Goal: Information Seeking & Learning: Find specific fact

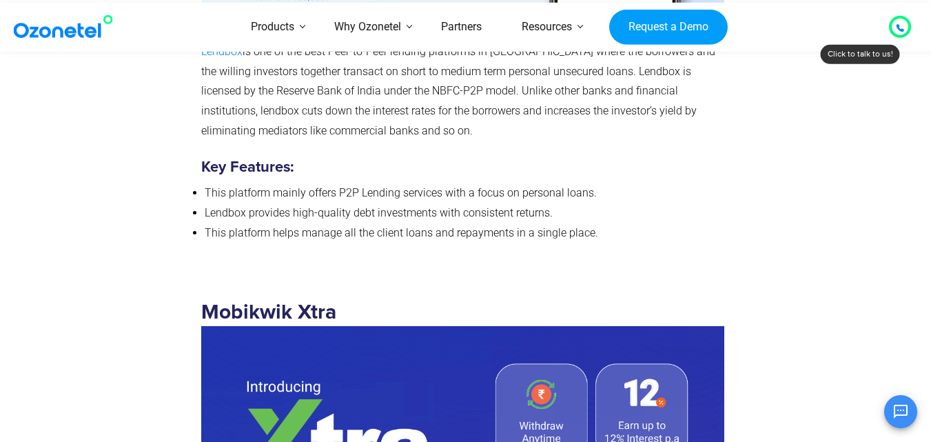
scroll to position [3653, 0]
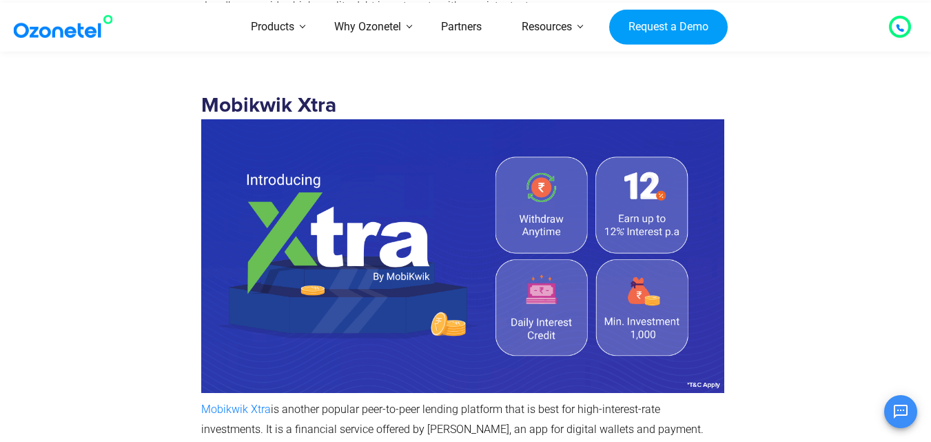
click at [45, 158] on div at bounding box center [118, 343] width 152 height 551
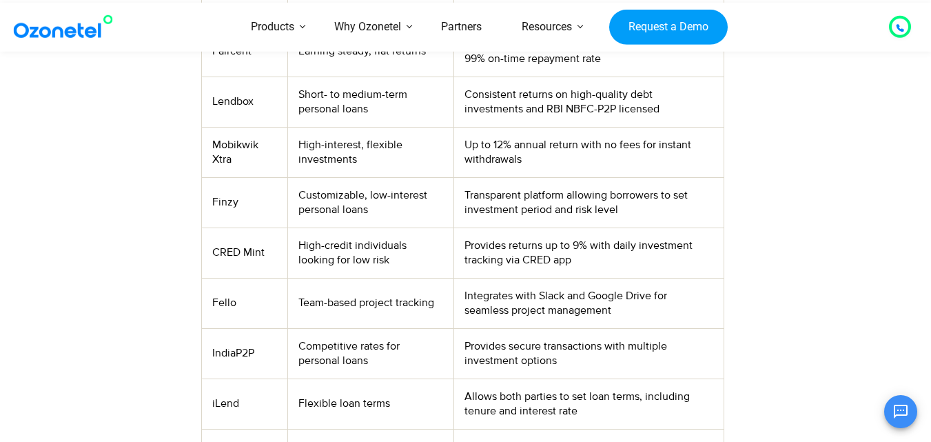
scroll to position [620, 0]
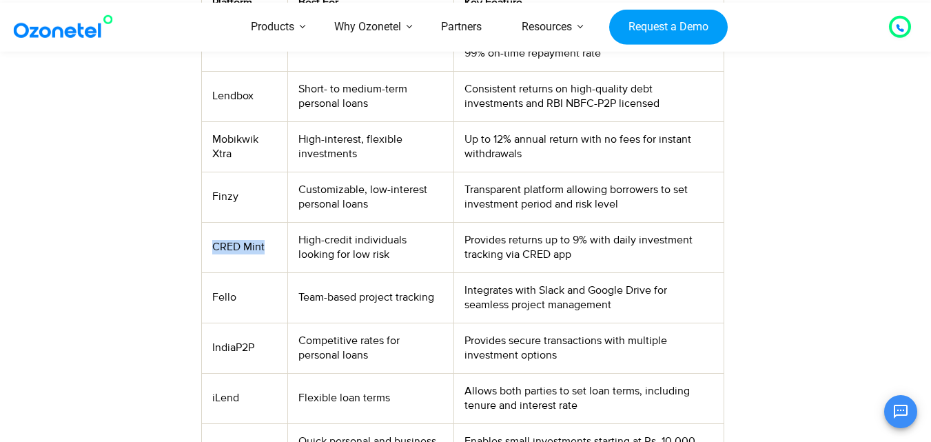
drag, startPoint x: 212, startPoint y: 245, endPoint x: 272, endPoint y: 253, distance: 59.8
click at [272, 253] on td "CRED Mint" at bounding box center [244, 247] width 86 height 50
copy td "CRED Mint"
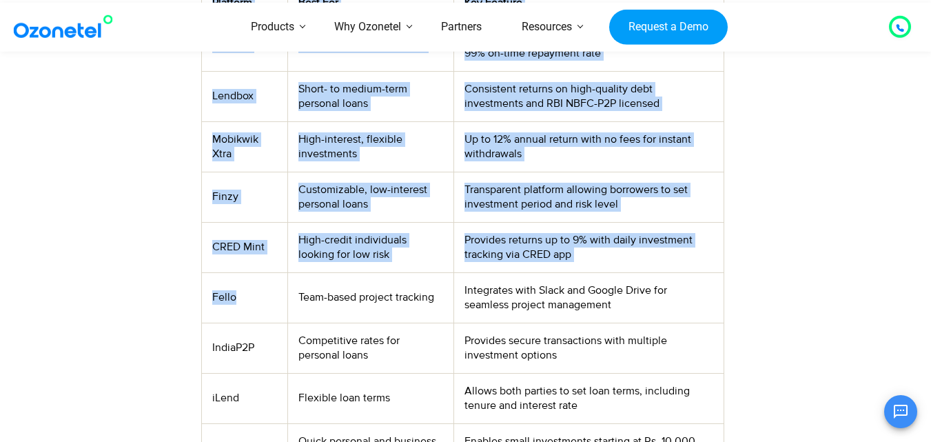
drag, startPoint x: 242, startPoint y: 301, endPoint x: 201, endPoint y: 301, distance: 41.4
click at [201, 301] on table "Platform Best For Key Feature Faircent Earning steady, flat returns Offers pers…" at bounding box center [462, 255] width 523 height 540
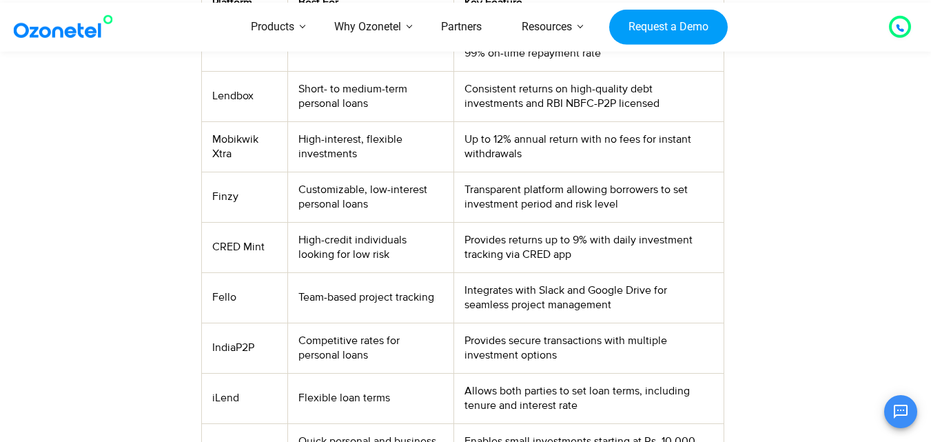
click at [172, 278] on div at bounding box center [118, 113] width 152 height 836
drag, startPoint x: 214, startPoint y: 295, endPoint x: 256, endPoint y: 296, distance: 42.1
click at [256, 296] on td "Fello" at bounding box center [244, 297] width 86 height 50
copy td "Fello"
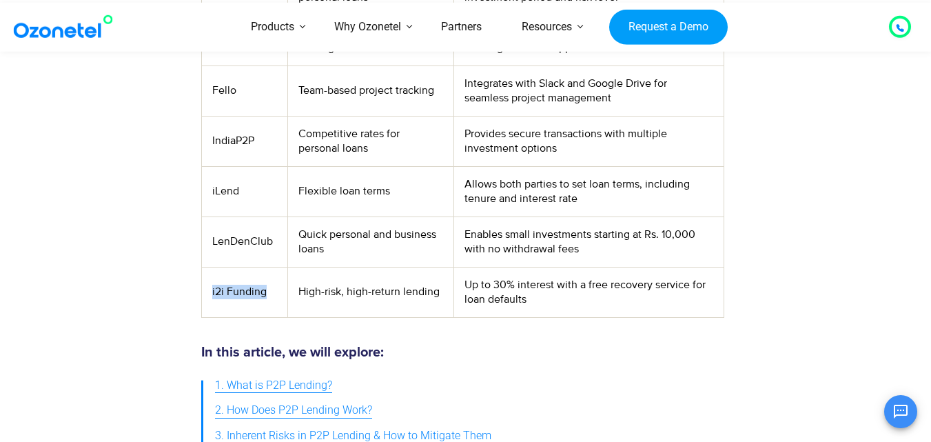
drag, startPoint x: 205, startPoint y: 291, endPoint x: 269, endPoint y: 293, distance: 63.4
click at [269, 293] on td "i2i Funding" at bounding box center [244, 292] width 86 height 50
copy td "i2i Funding"
